Goal: Task Accomplishment & Management: Manage account settings

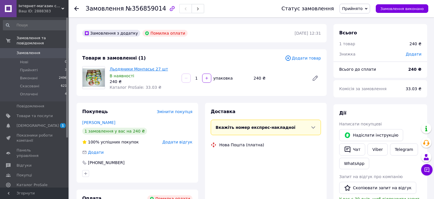
click at [122, 69] on link "Льодяники Монпасьє 27 шт" at bounding box center [139, 69] width 59 height 5
